Goal: Find specific page/section: Find specific page/section

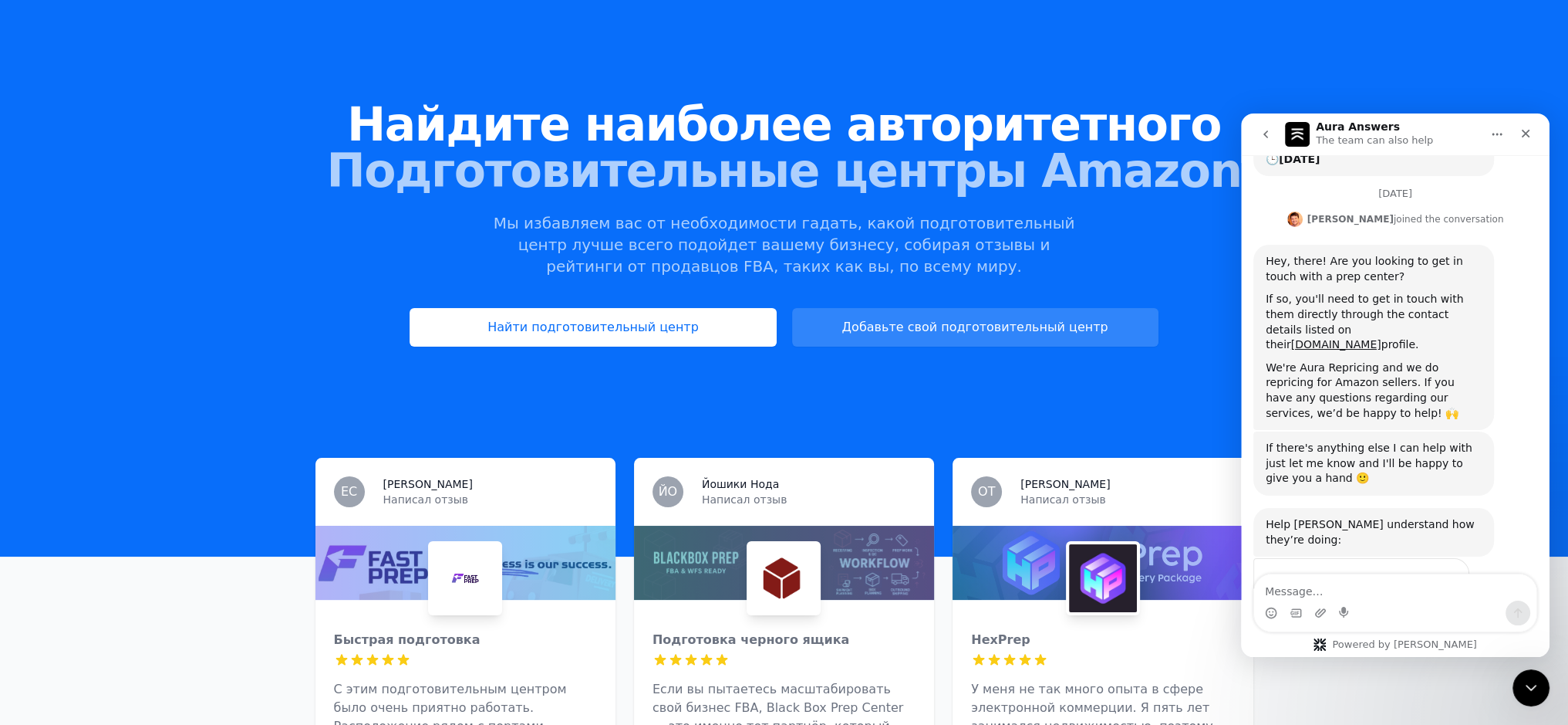
scroll to position [154, 0]
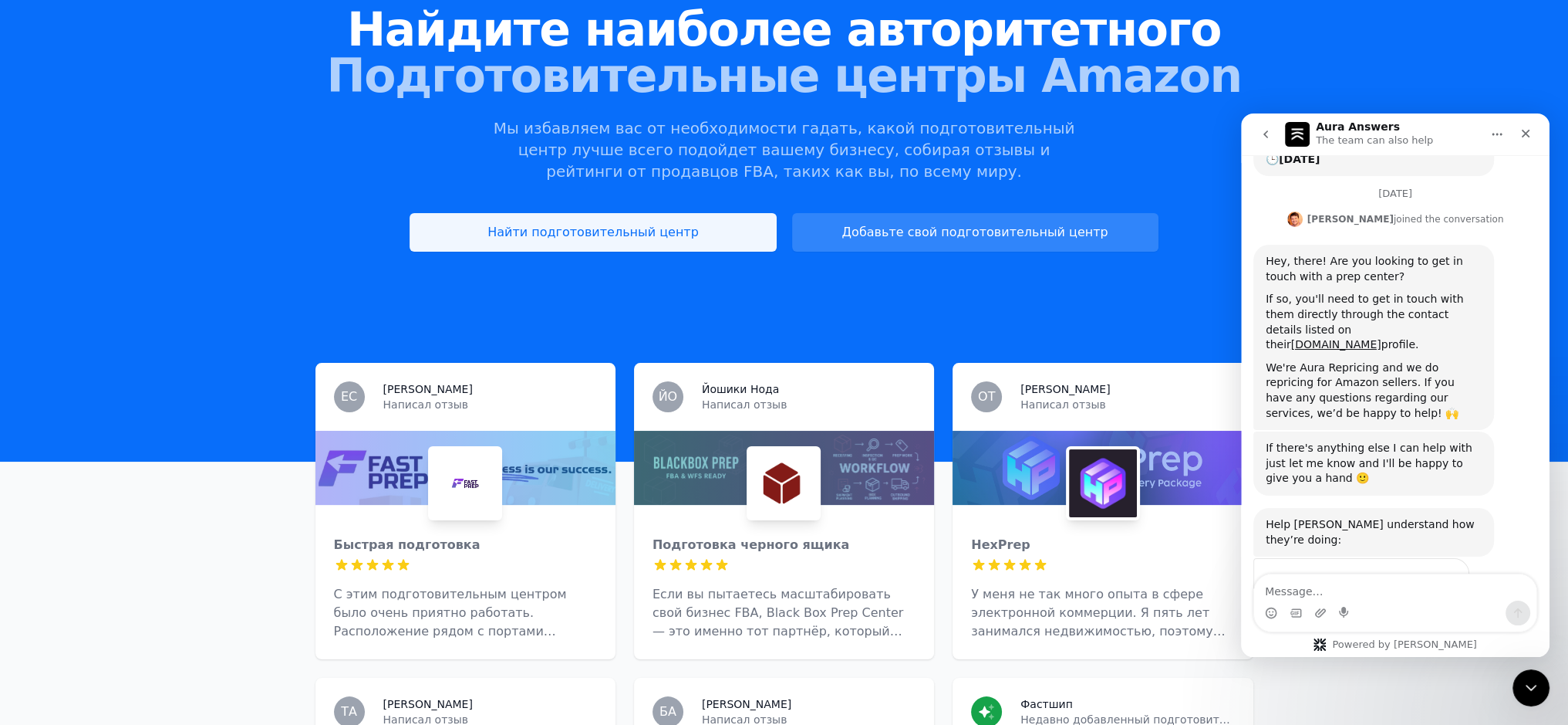
click at [614, 234] on font "Найти подготовительный центр" at bounding box center [593, 231] width 211 height 14
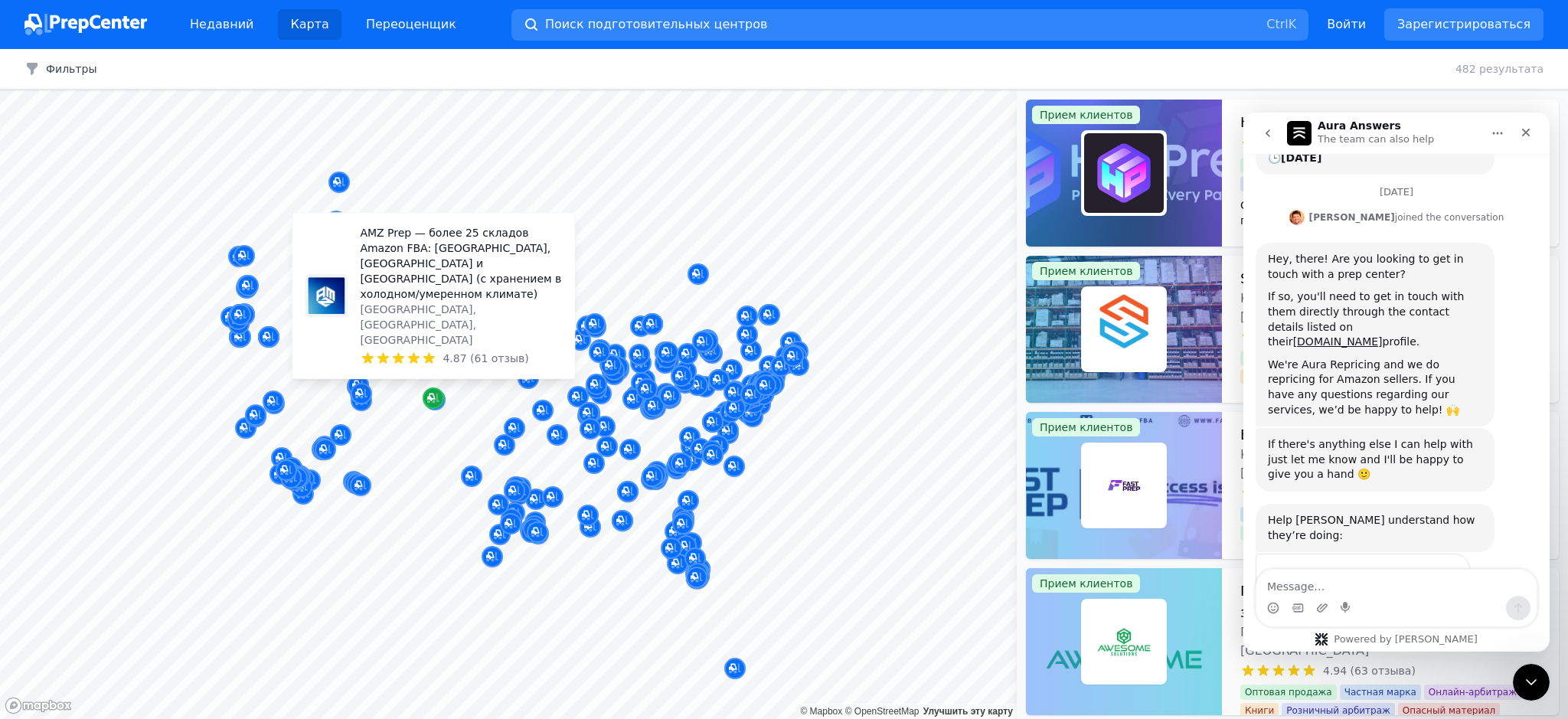
click at [431, 401] on icon "Маркер на карте" at bounding box center [433, 398] width 12 height 15
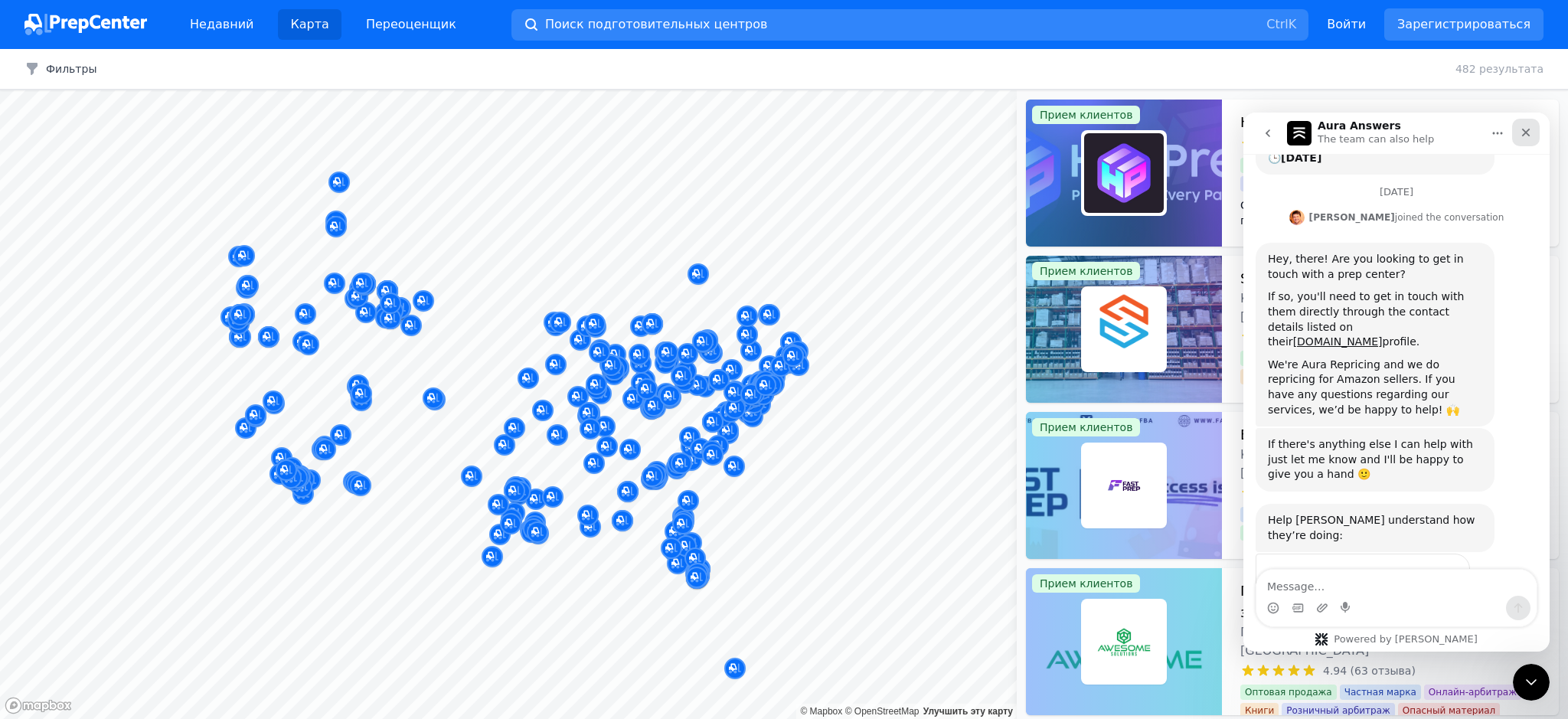
click at [1528, 131] on icon "Close" at bounding box center [1526, 132] width 12 height 12
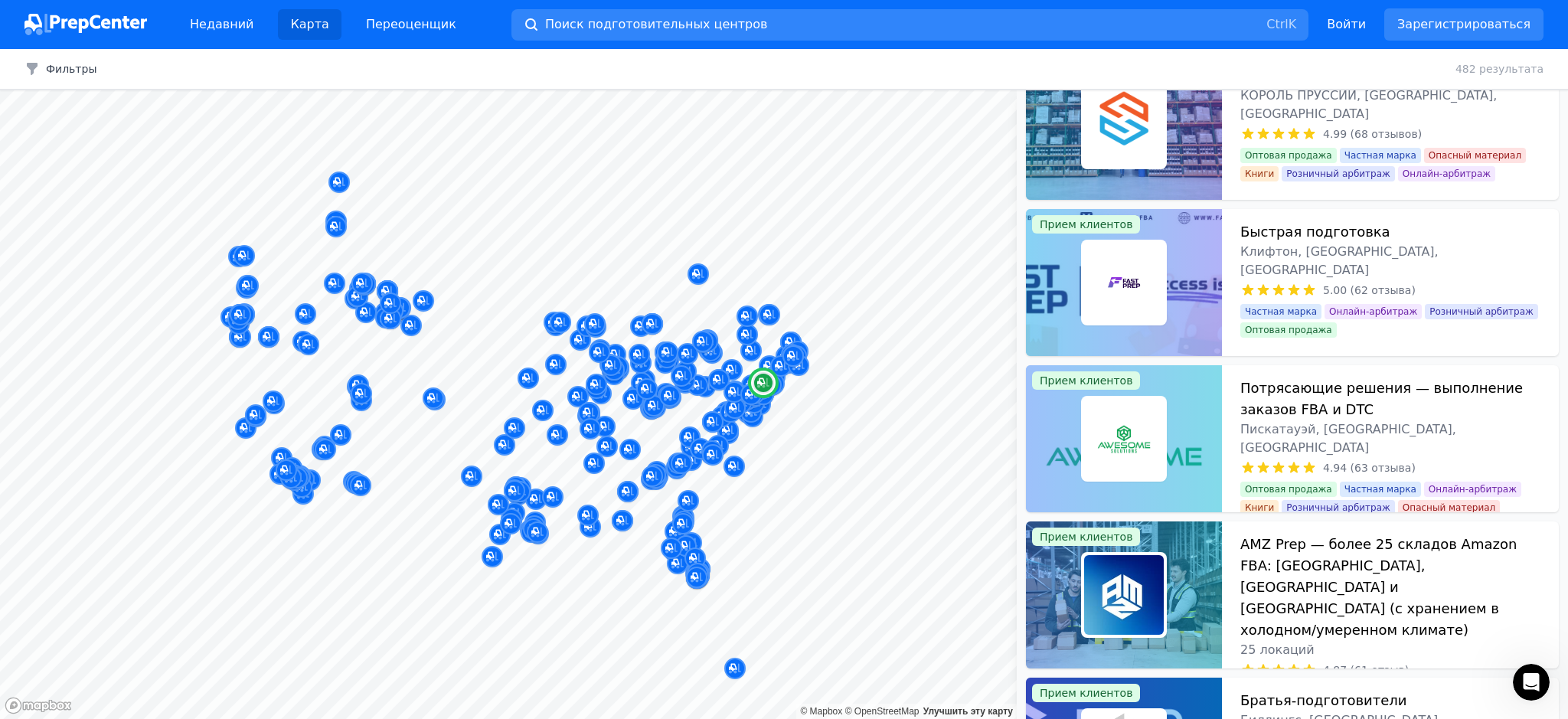
scroll to position [306, 0]
